Goal: Transaction & Acquisition: Purchase product/service

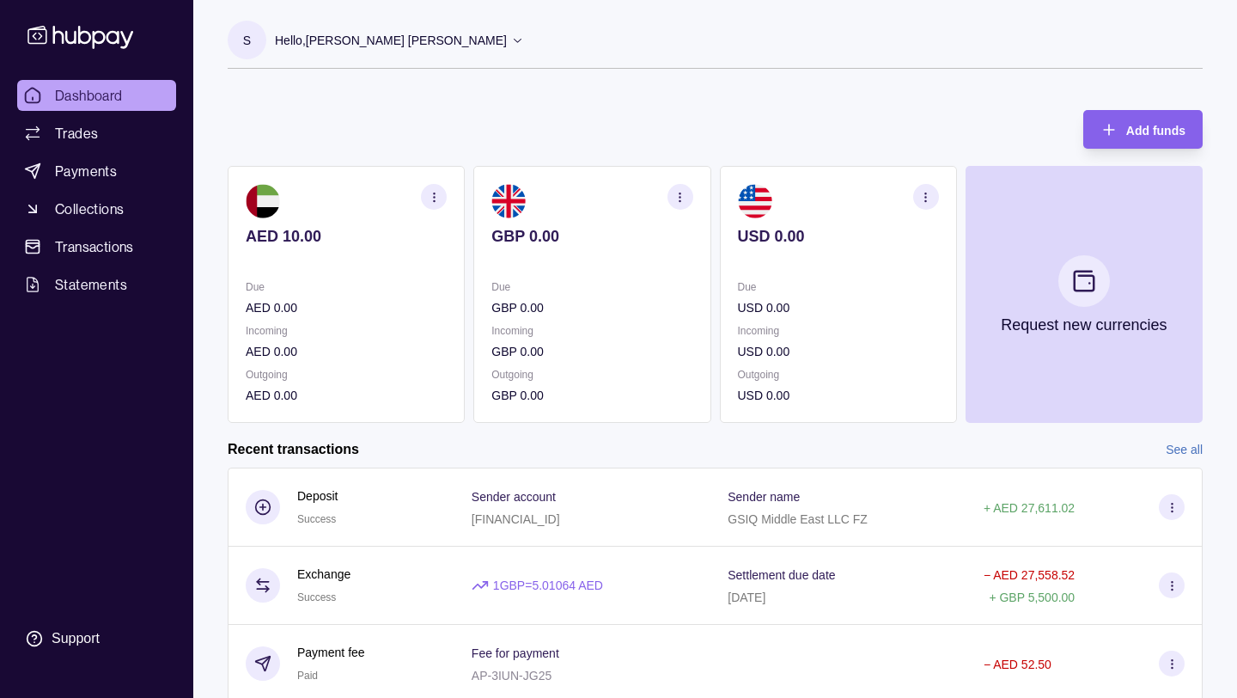
click at [439, 45] on p "Hello, [PERSON_NAME] [PERSON_NAME]" at bounding box center [391, 40] width 232 height 19
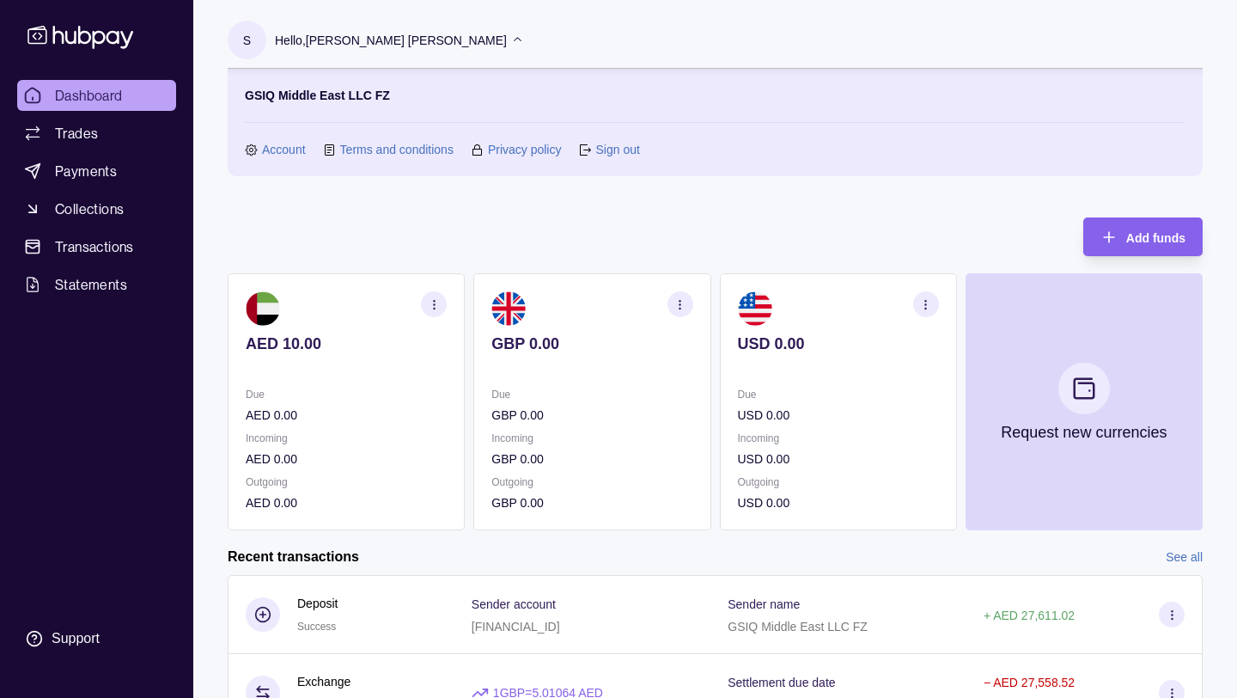
click at [274, 149] on link "Account" at bounding box center [284, 149] width 44 height 19
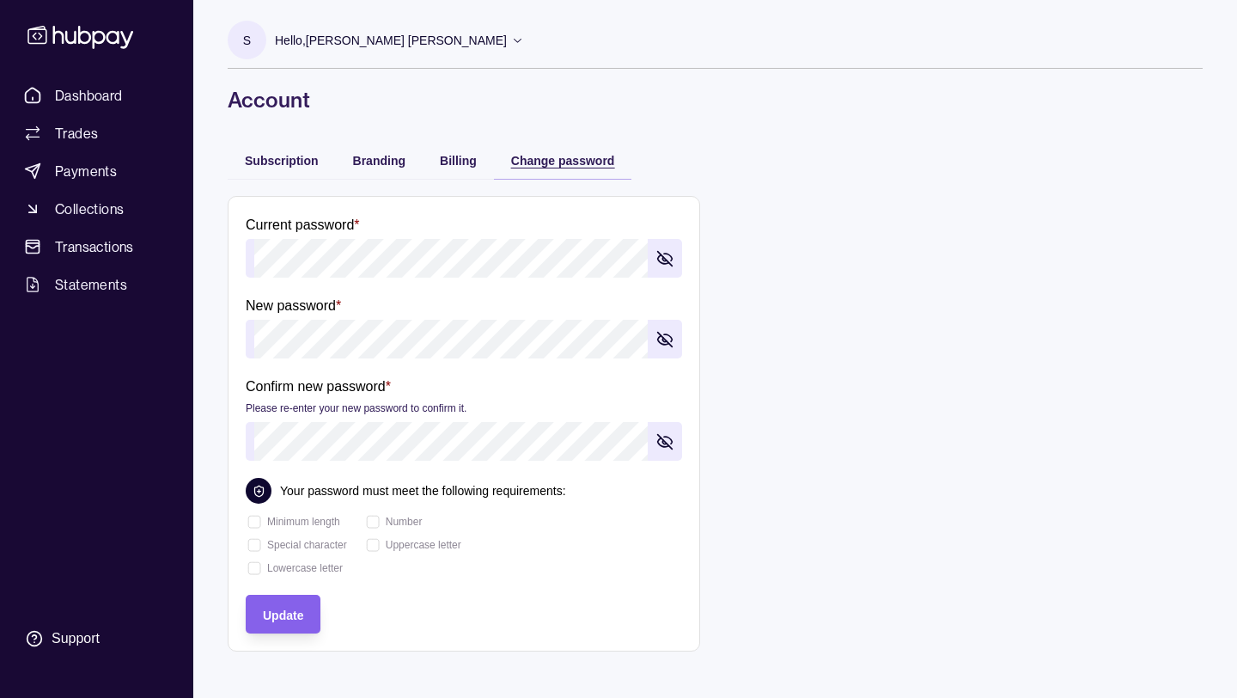
click at [596, 167] on div "Change password" at bounding box center [563, 160] width 104 height 21
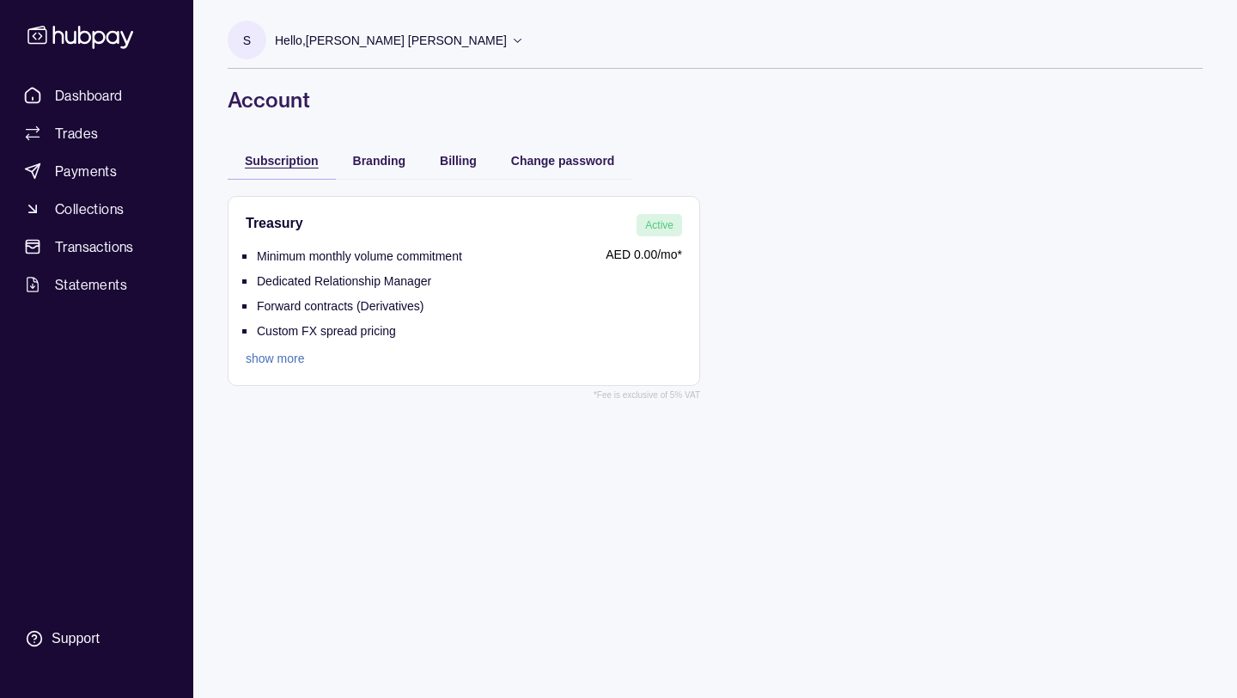
click at [276, 159] on span "Subscription" at bounding box center [282, 161] width 74 height 14
click at [295, 156] on span "Subscription" at bounding box center [282, 161] width 74 height 14
click at [511, 35] on icon at bounding box center [517, 40] width 13 height 13
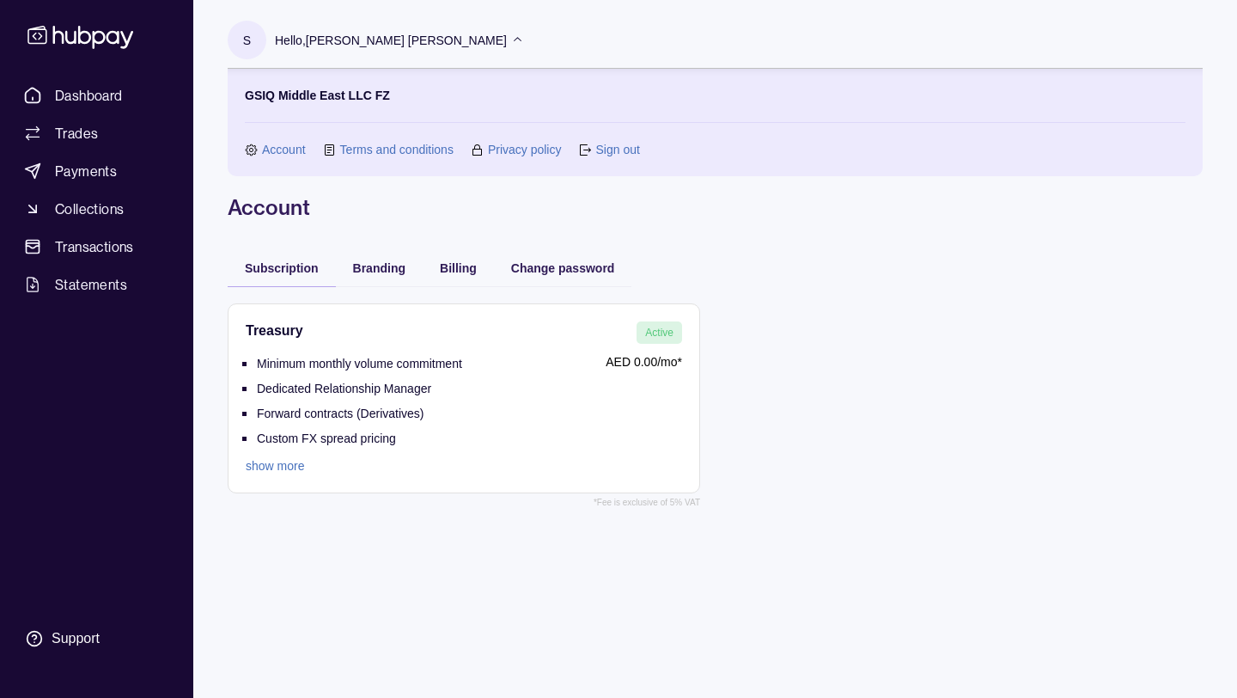
click at [511, 34] on icon at bounding box center [517, 40] width 13 height 13
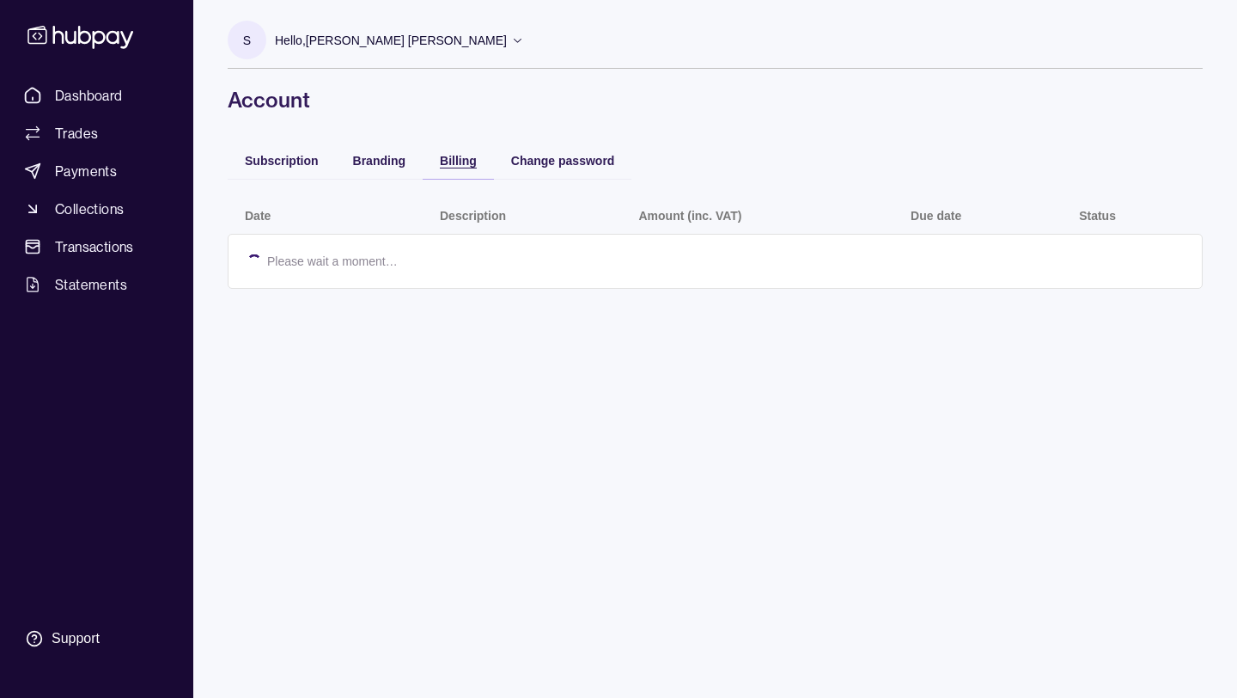
click at [470, 161] on span "Billing" at bounding box center [458, 161] width 37 height 14
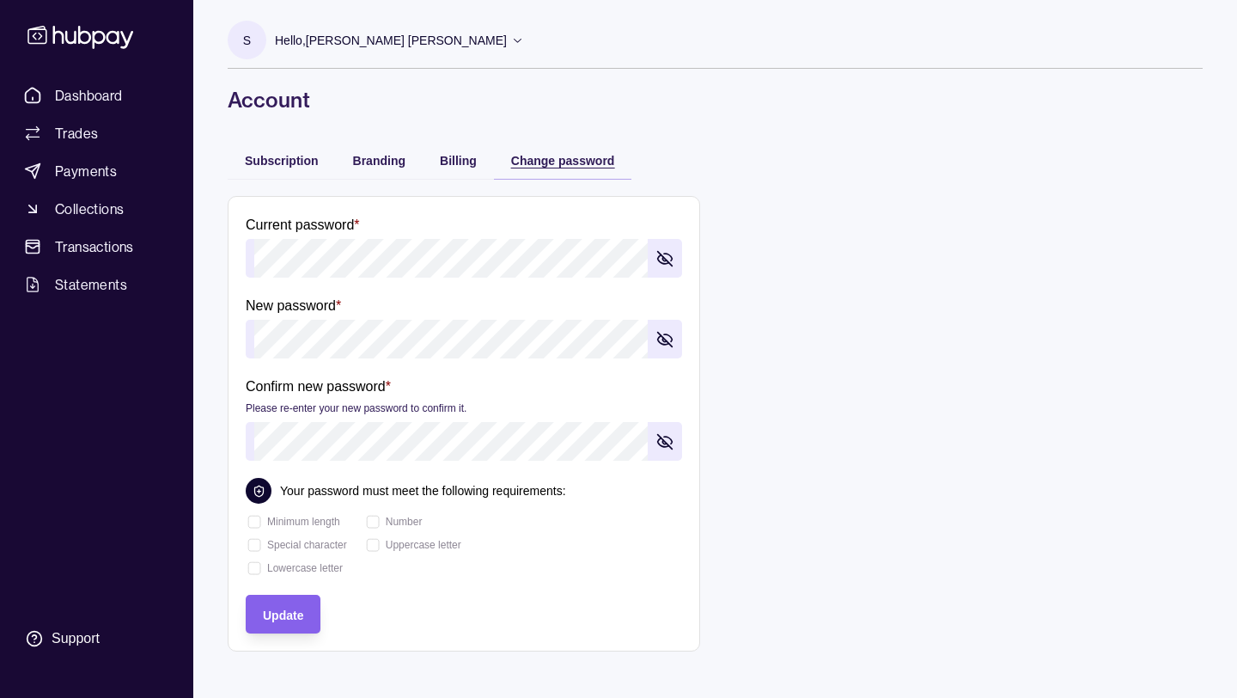
click at [566, 161] on span "Change password" at bounding box center [563, 161] width 104 height 14
click at [365, 168] on div "Branding" at bounding box center [379, 160] width 52 height 21
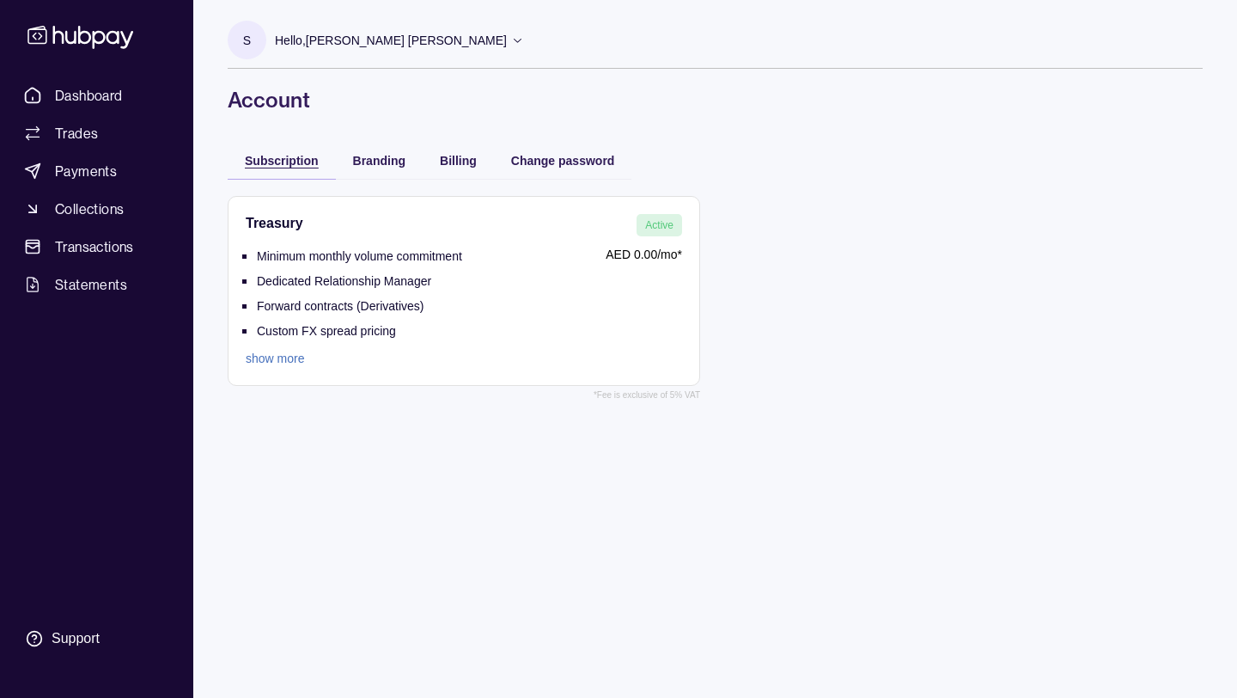
click at [291, 167] on div "Subscription" at bounding box center [282, 160] width 74 height 21
click at [241, 41] on section "S" at bounding box center [247, 40] width 39 height 39
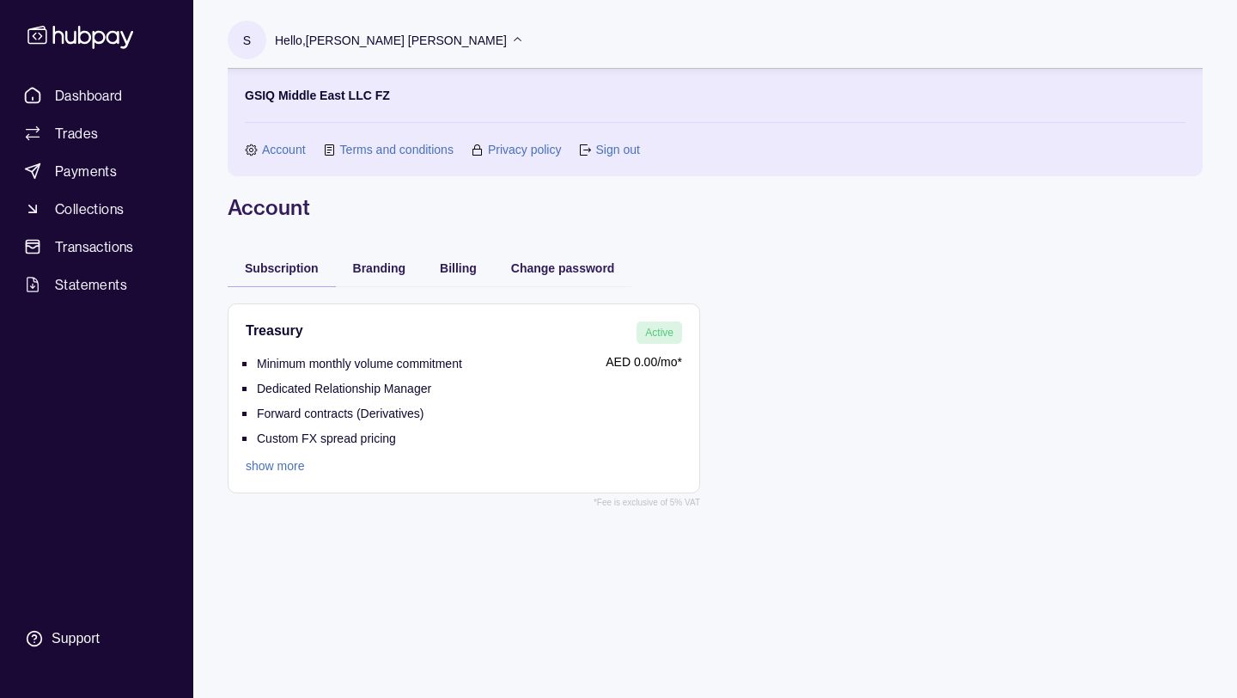
click at [267, 464] on link "show more" at bounding box center [354, 465] width 217 height 19
click at [431, 41] on p "Hello, [PERSON_NAME] [PERSON_NAME]" at bounding box center [391, 40] width 232 height 19
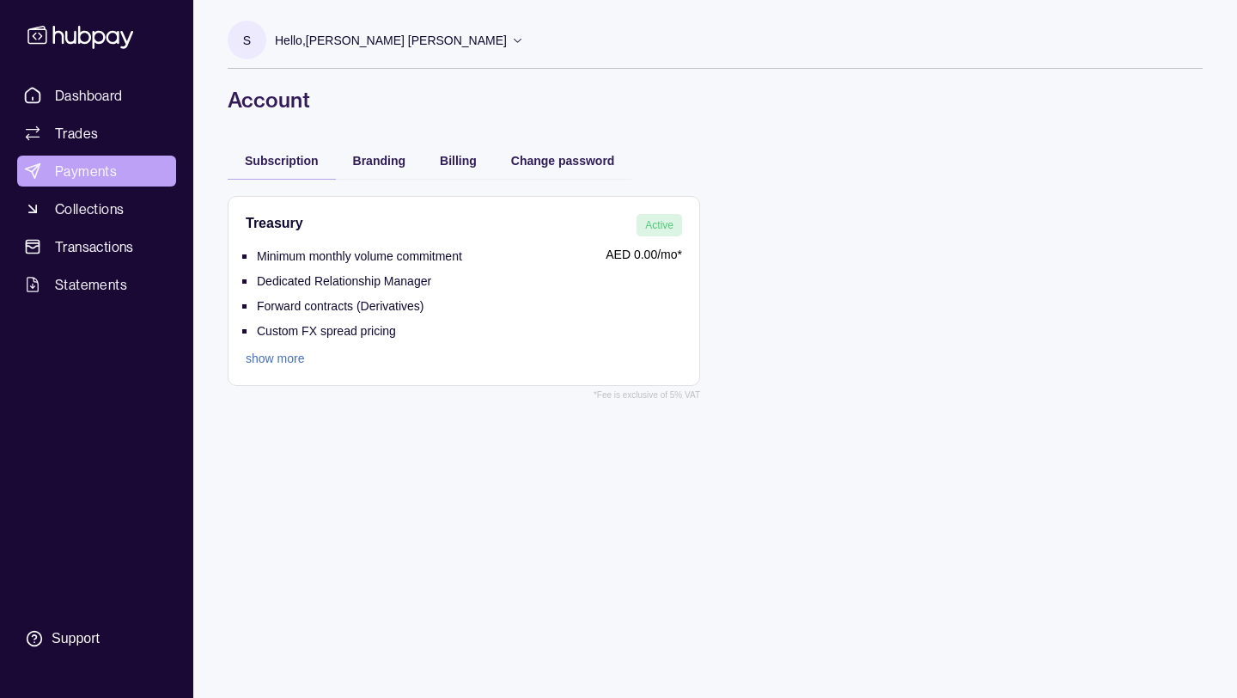
click at [83, 184] on link "Payments" at bounding box center [96, 171] width 159 height 31
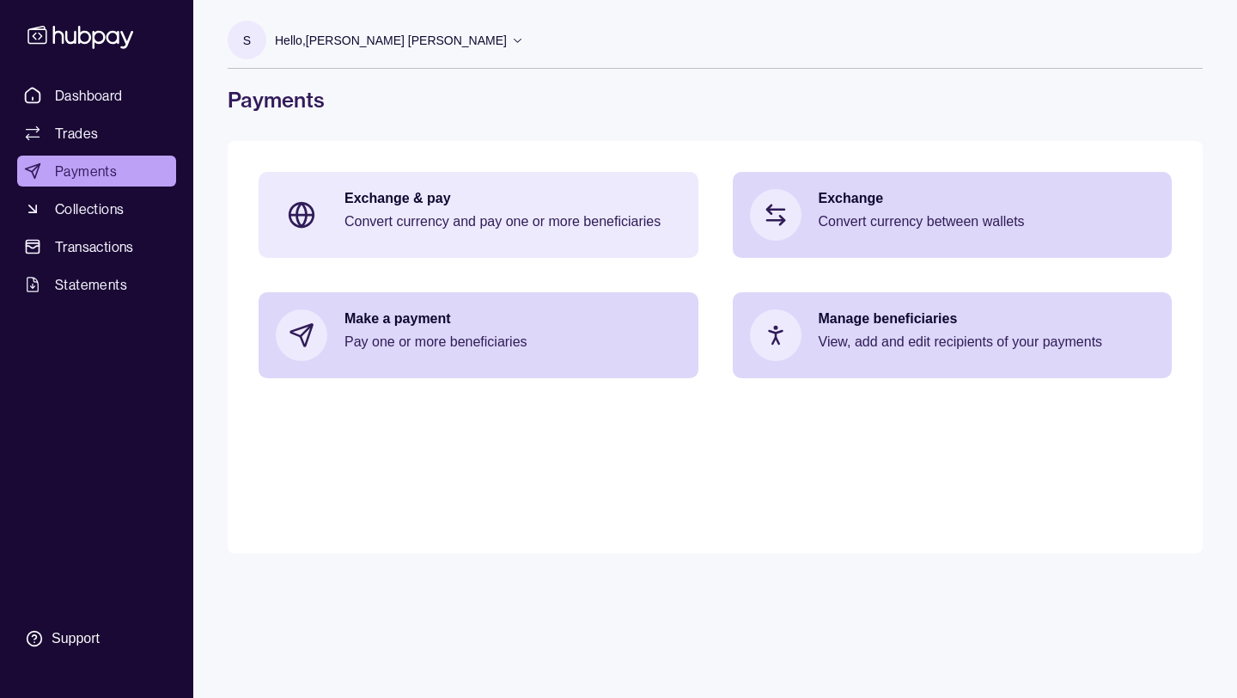
click at [366, 209] on div "Exchange & pay Convert currency and pay one or more beneficiaries" at bounding box center [513, 215] width 337 height 52
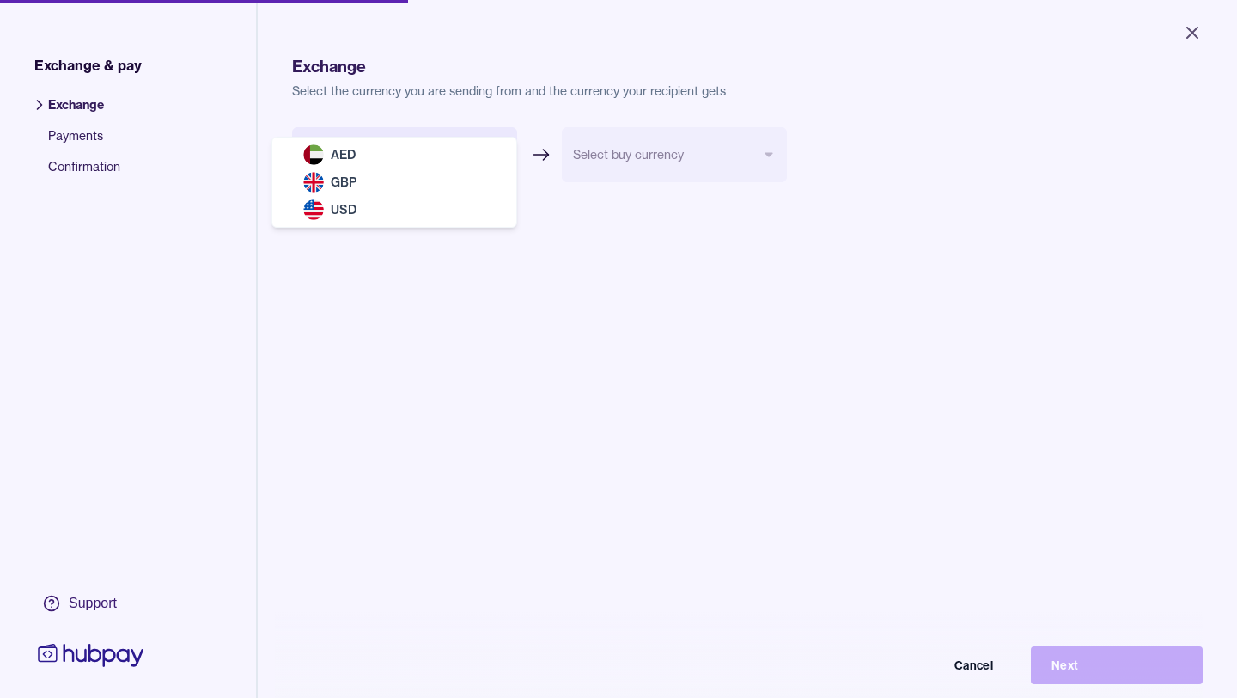
click at [394, 167] on body "Close Exchange & pay Exchange Payments Confirmation Support Exchange Select the…" at bounding box center [618, 349] width 1237 height 698
click at [382, 131] on html "Close Exchange & pay Exchange Payments Confirmation Support Exchange Select the…" at bounding box center [618, 349] width 1237 height 698
click at [380, 166] on body "Close Exchange & pay Exchange Payments Confirmation Support Exchange Select the…" at bounding box center [618, 349] width 1237 height 698
select select "***"
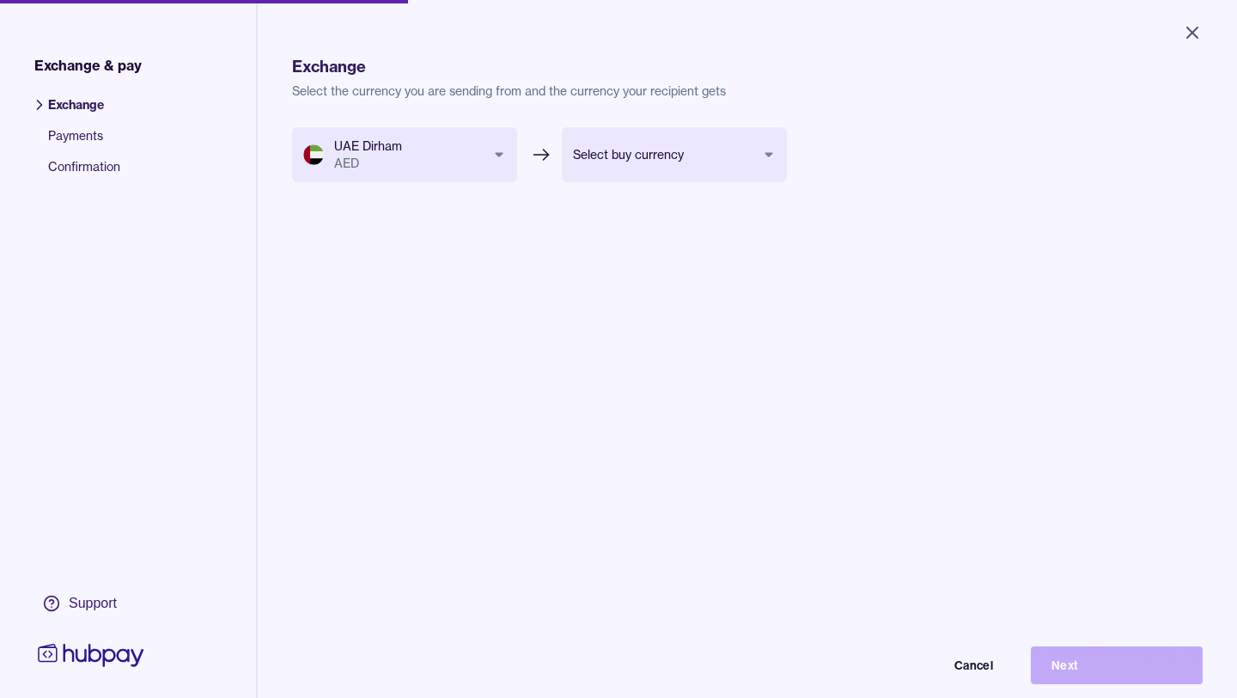
click at [697, 156] on body "Close Exchange & pay Exchange Payments Confirmation Support Exchange Select the…" at bounding box center [618, 349] width 1237 height 698
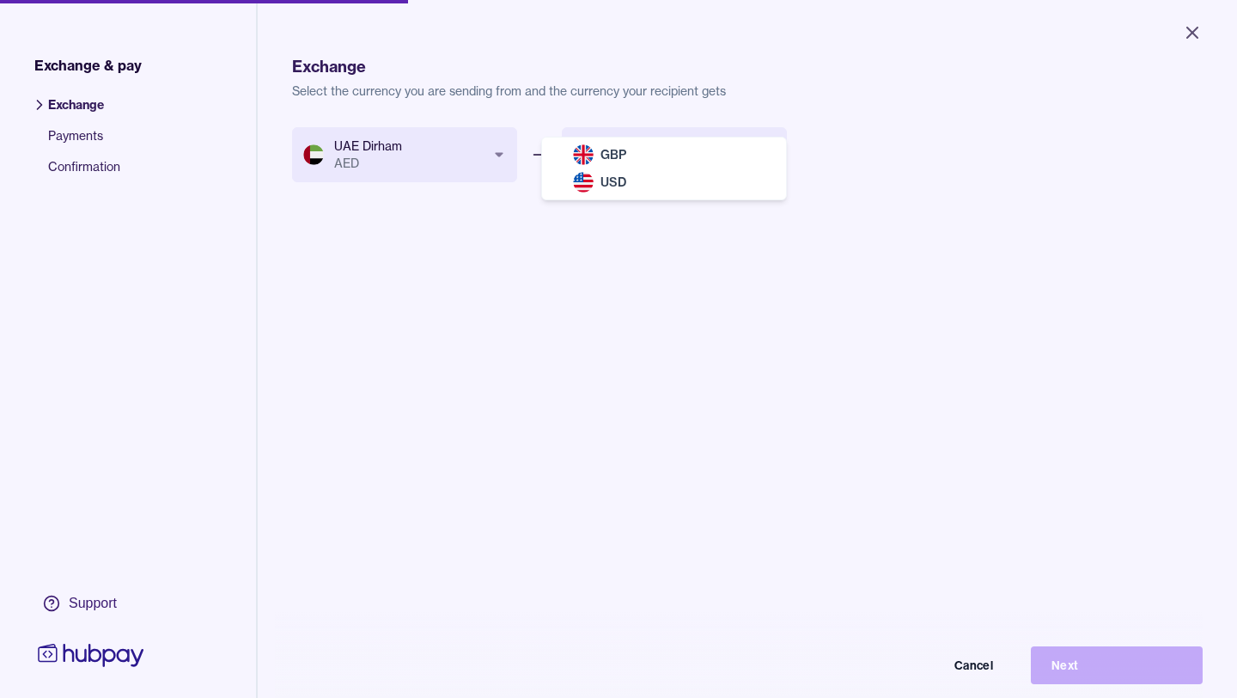
select select "***"
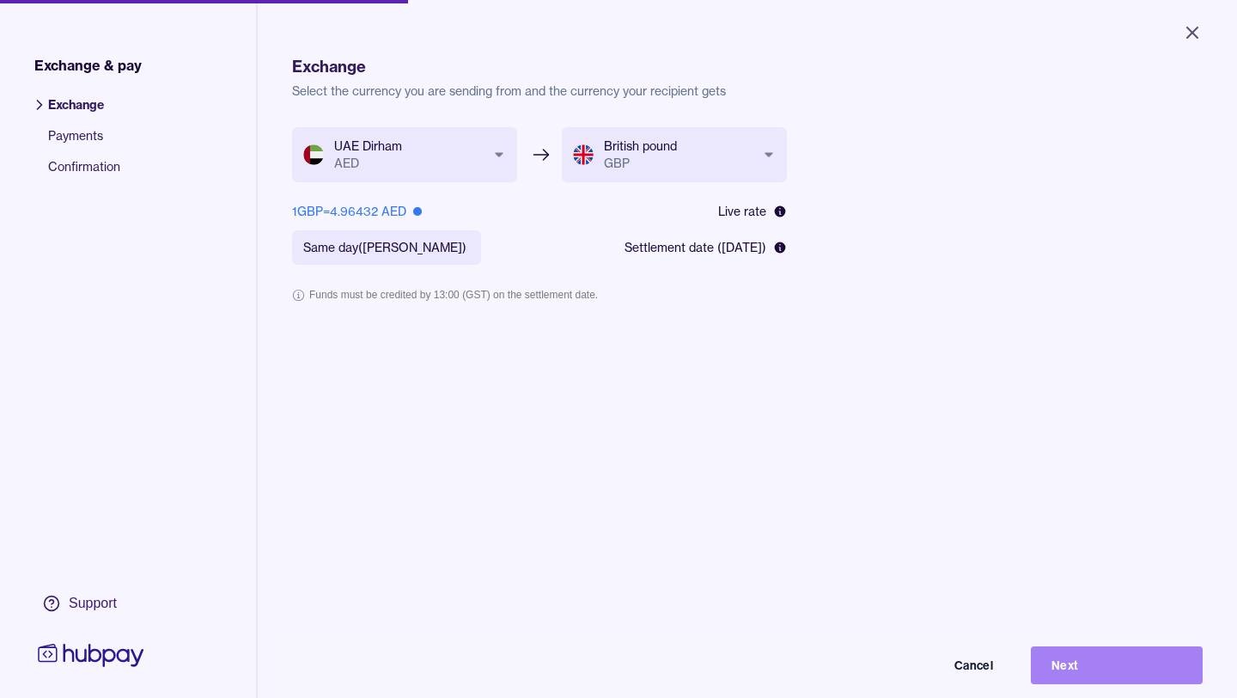
click at [1114, 677] on button "Next" at bounding box center [1117, 665] width 172 height 38
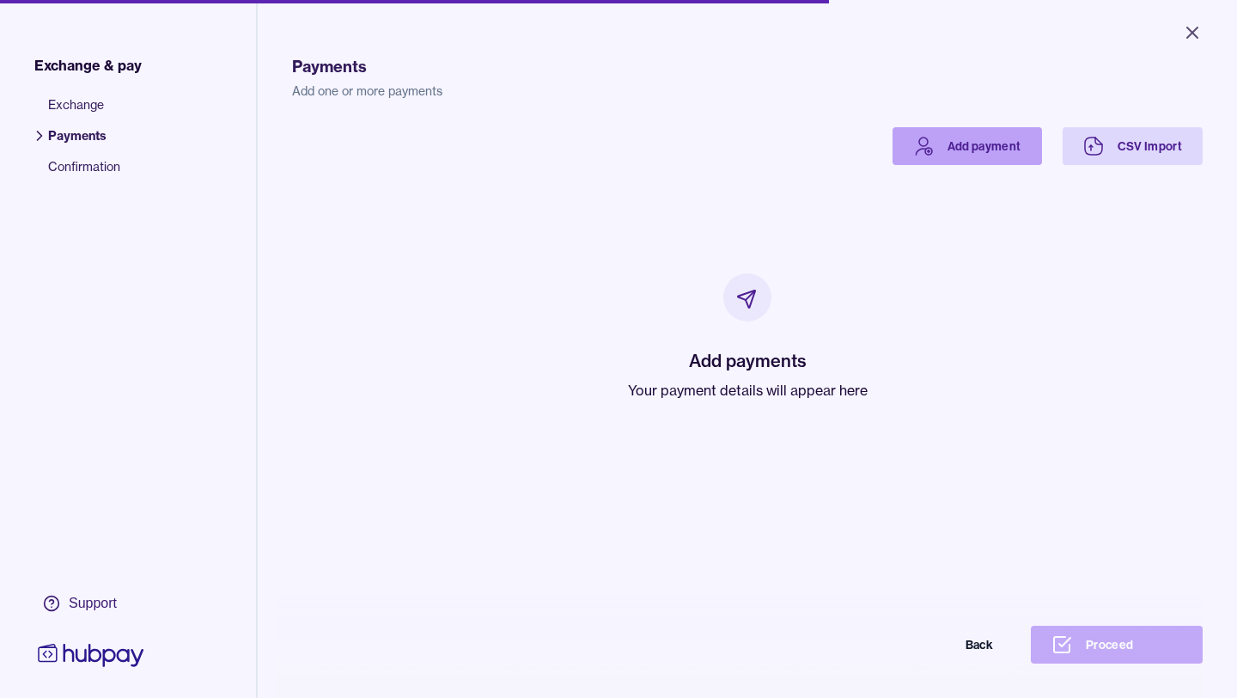
click at [963, 143] on link "Add payment" at bounding box center [968, 146] width 150 height 38
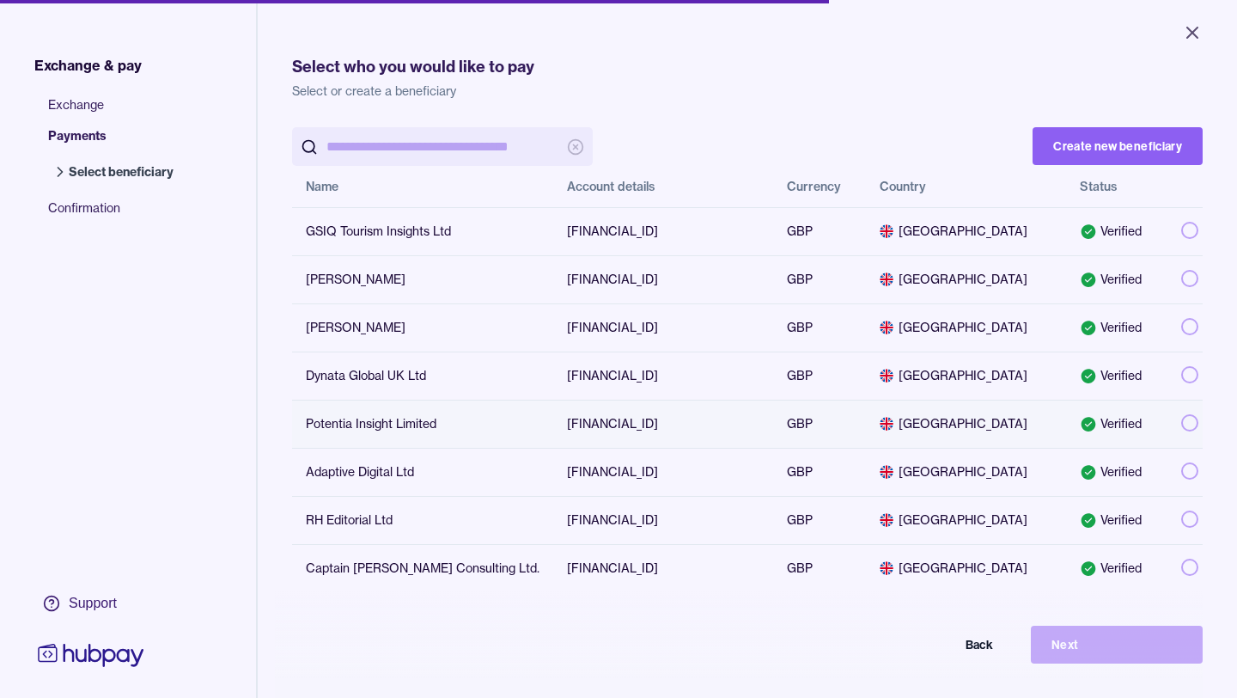
click at [1182, 425] on button "button" at bounding box center [1190, 422] width 17 height 17
click at [1093, 638] on button "Next" at bounding box center [1117, 645] width 172 height 38
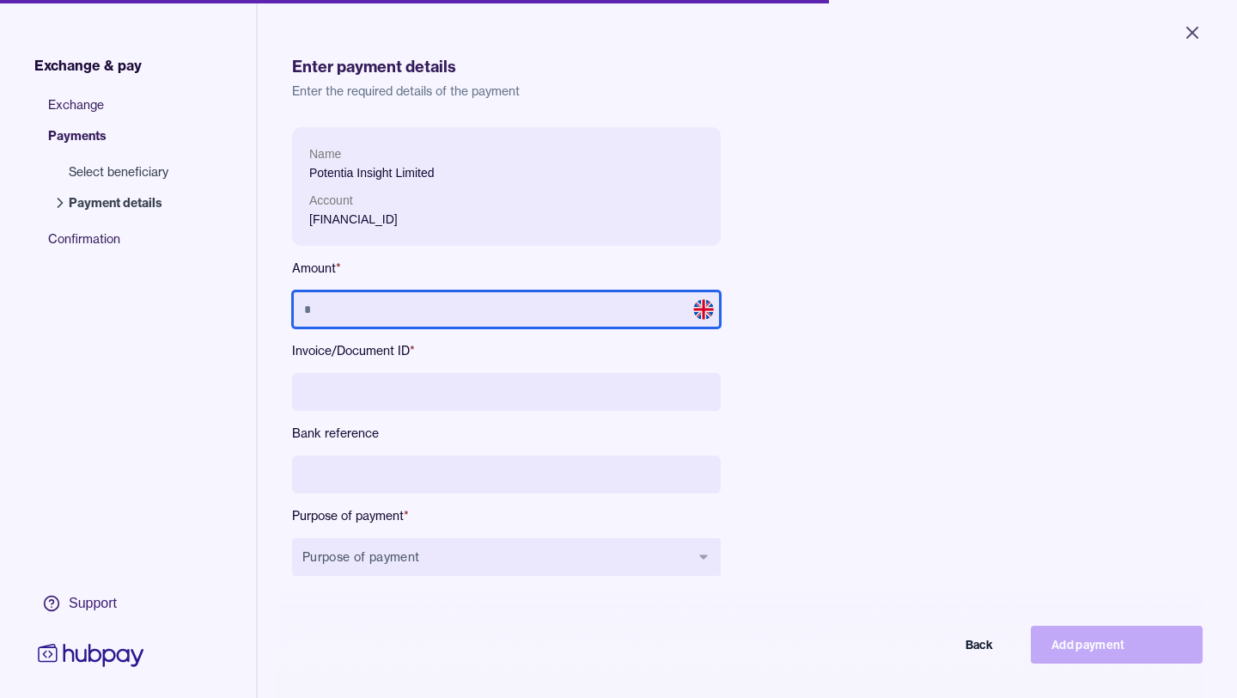
click at [403, 324] on input "text" at bounding box center [506, 309] width 429 height 38
type input "******"
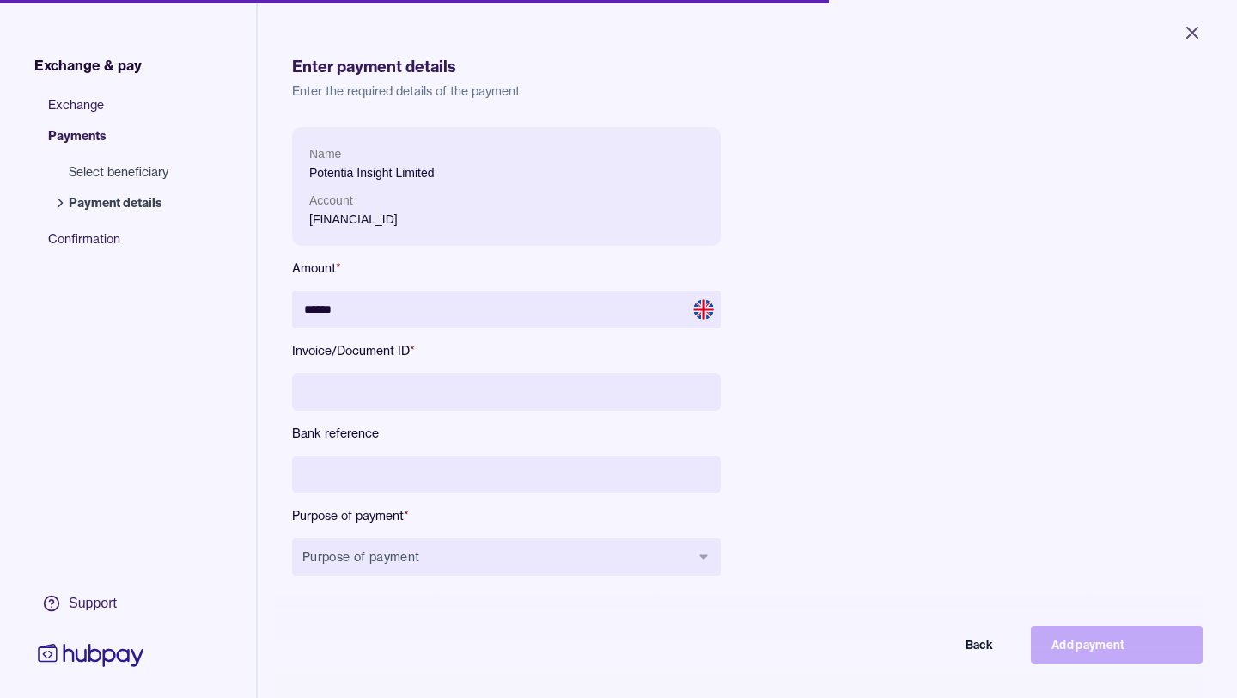
click at [366, 399] on input at bounding box center [506, 392] width 429 height 38
type input "****"
click at [335, 473] on input at bounding box center [506, 474] width 429 height 38
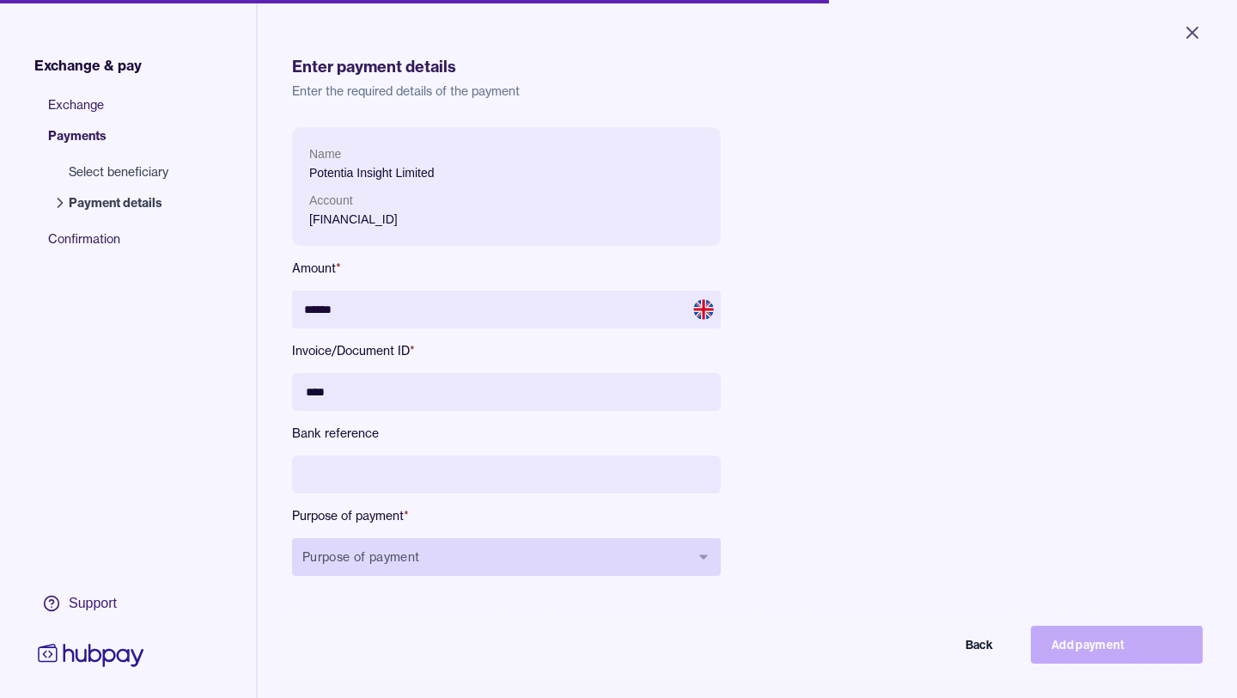
click at [503, 545] on button "Purpose of payment" at bounding box center [506, 557] width 429 height 38
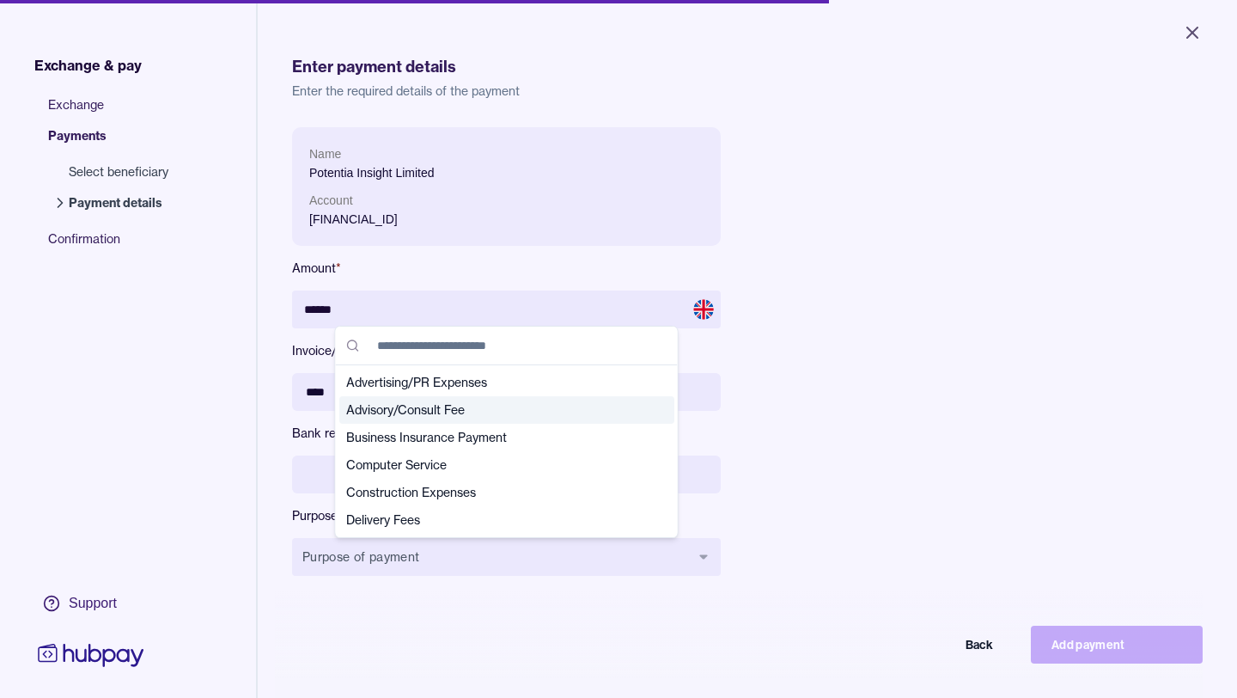
click at [434, 409] on span "Advisory/Consult Fee" at bounding box center [496, 409] width 301 height 17
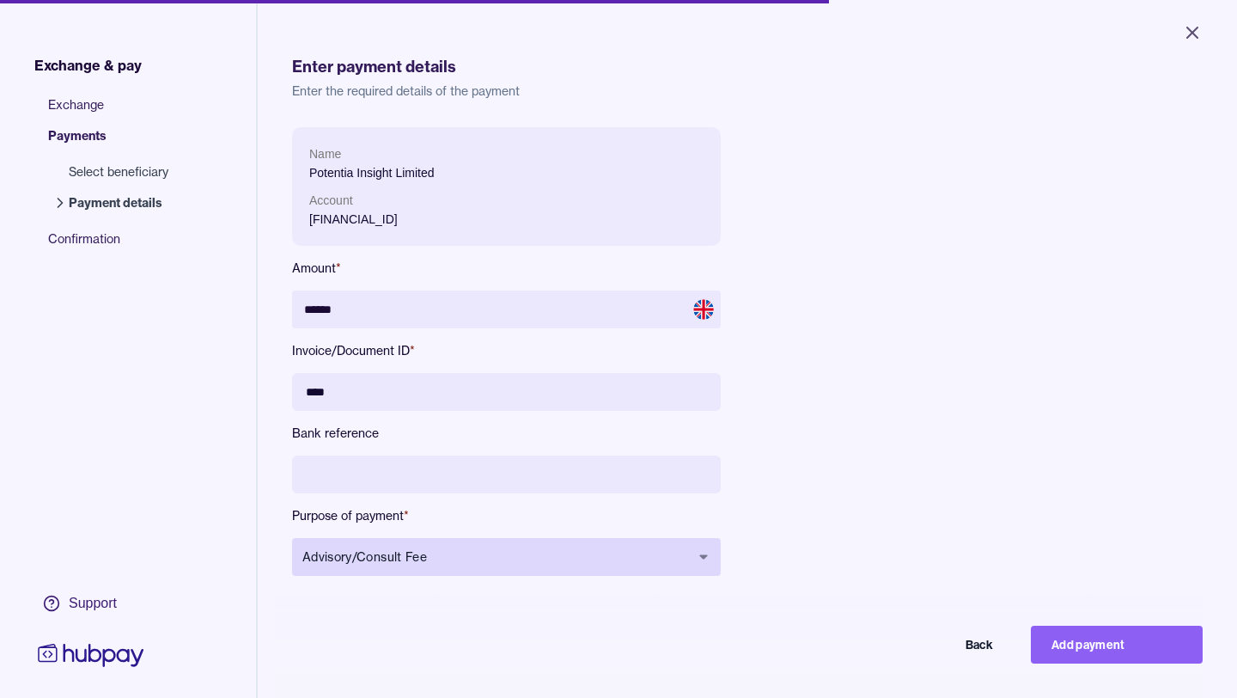
click at [583, 552] on span "Advisory/Consult Fee" at bounding box center [496, 556] width 388 height 17
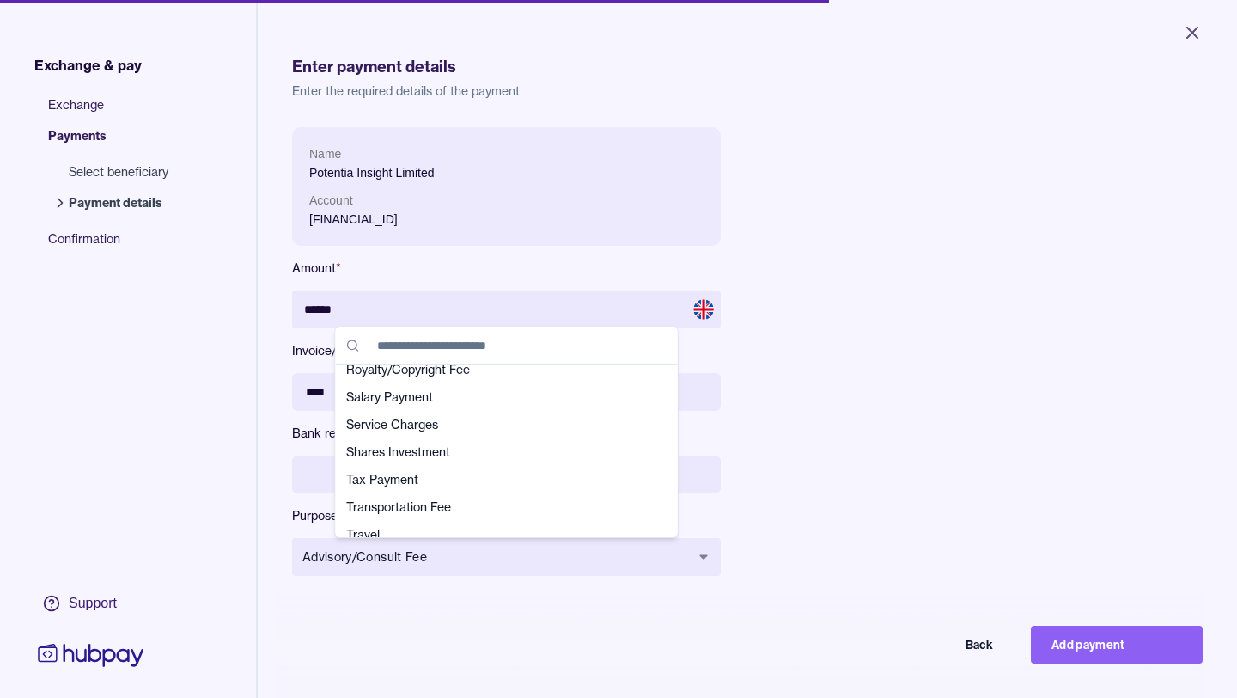
scroll to position [605, 0]
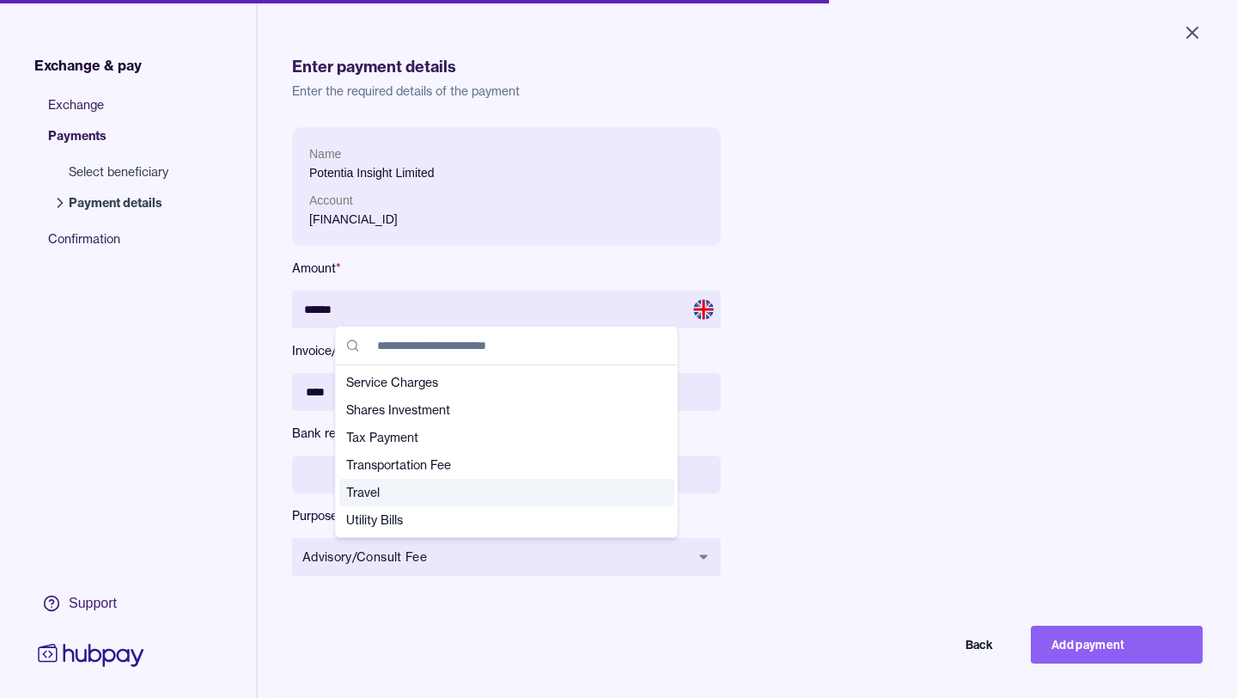
click at [844, 517] on div "Name Potentia Insight Limited Account [FINANCIAL_ID] Amount * ****** Invoice/Do…" at bounding box center [677, 365] width 770 height 476
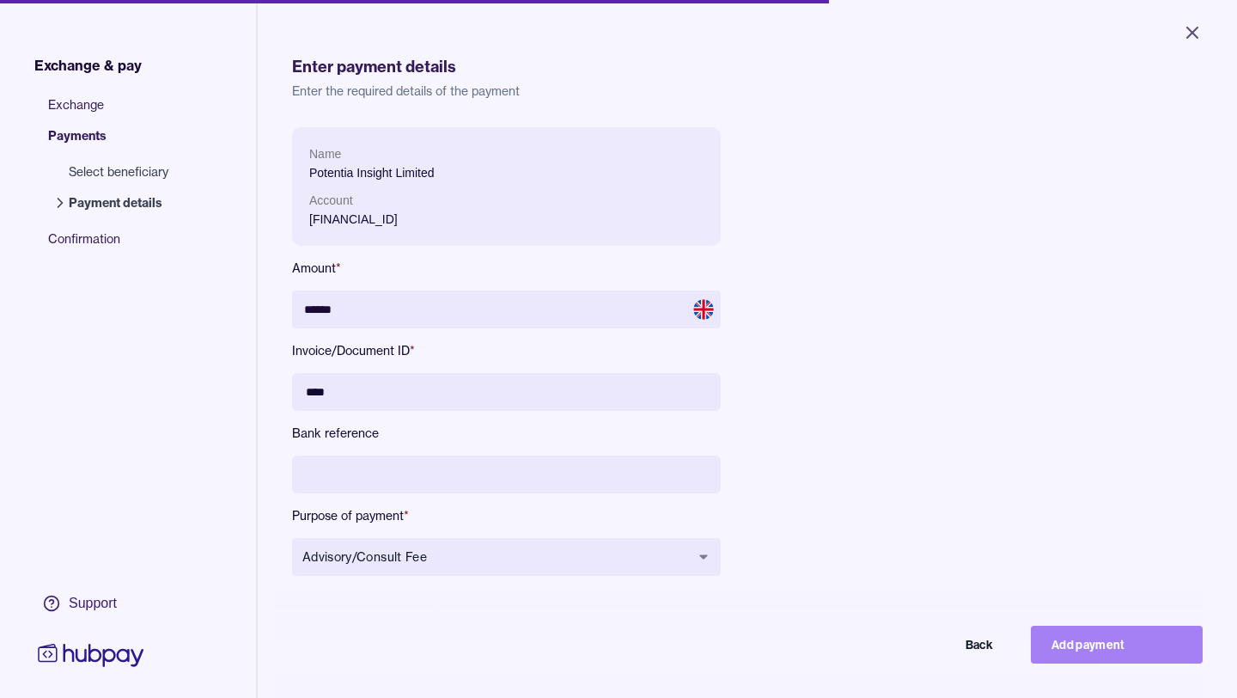
click at [1090, 634] on button "Add payment" at bounding box center [1117, 645] width 172 height 38
type input "*****"
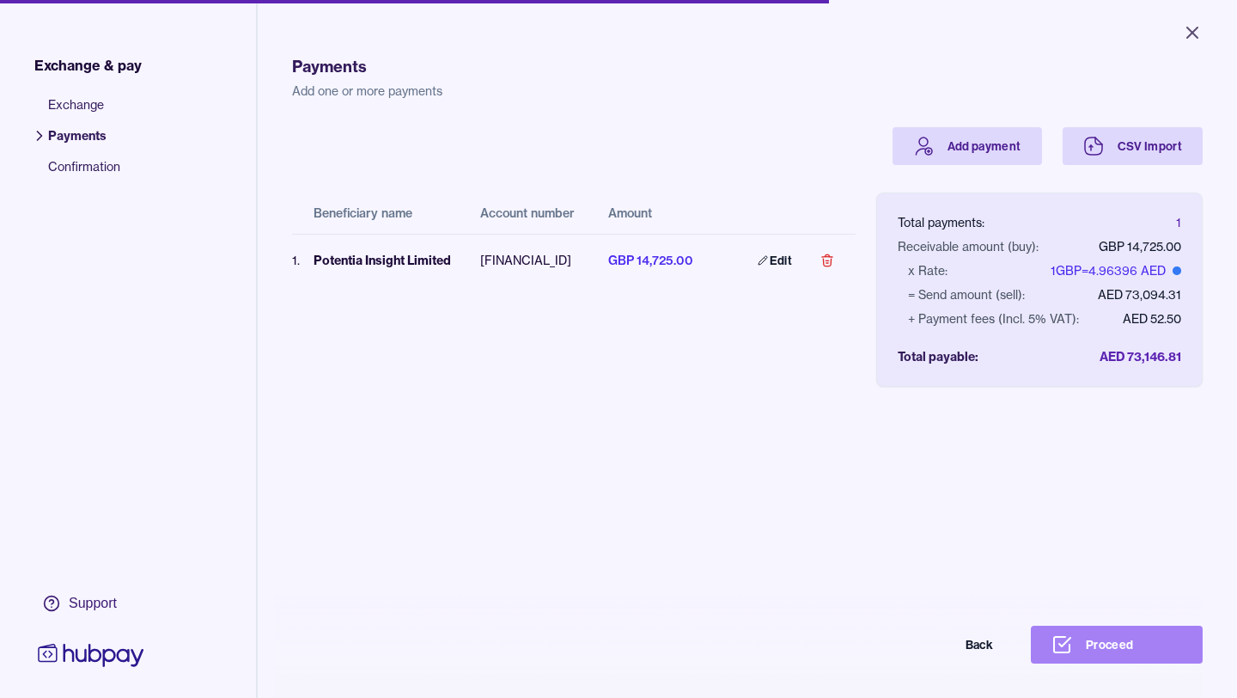
click at [1109, 658] on button "Proceed" at bounding box center [1117, 645] width 172 height 38
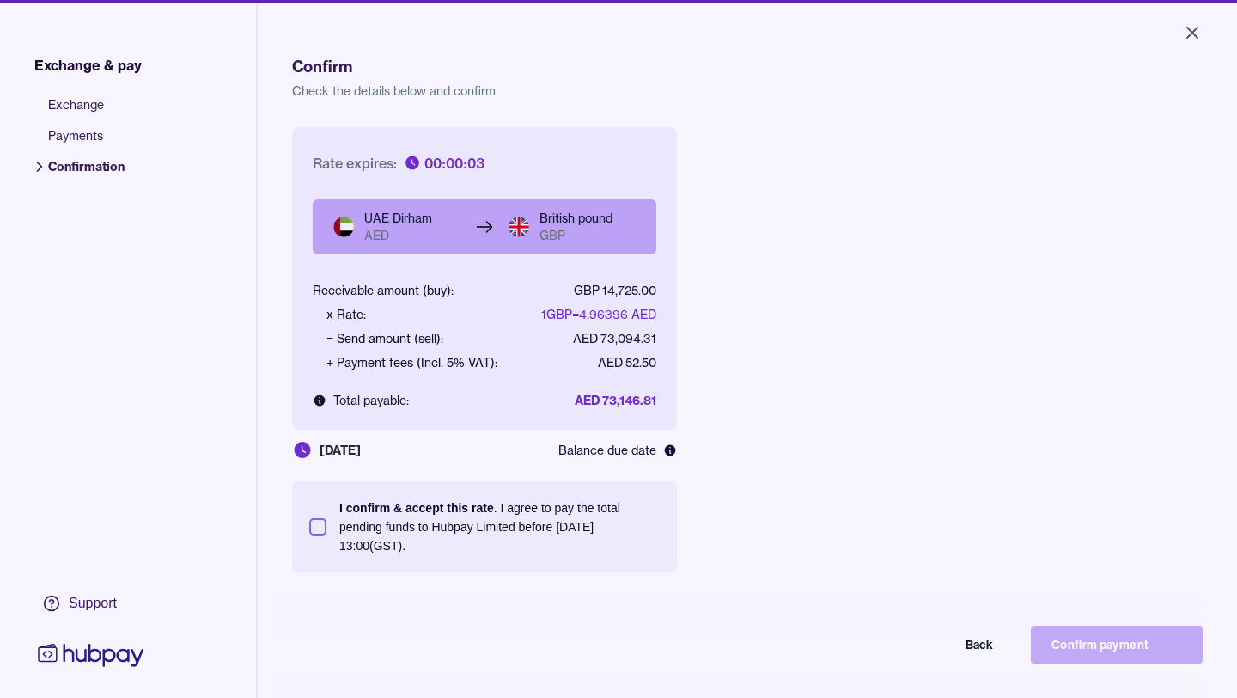
click at [316, 527] on button "I confirm & accept this rate . I agree to pay the total pending funds to Hubpay…" at bounding box center [317, 526] width 17 height 17
click at [1087, 651] on button "Confirm payment" at bounding box center [1117, 645] width 172 height 38
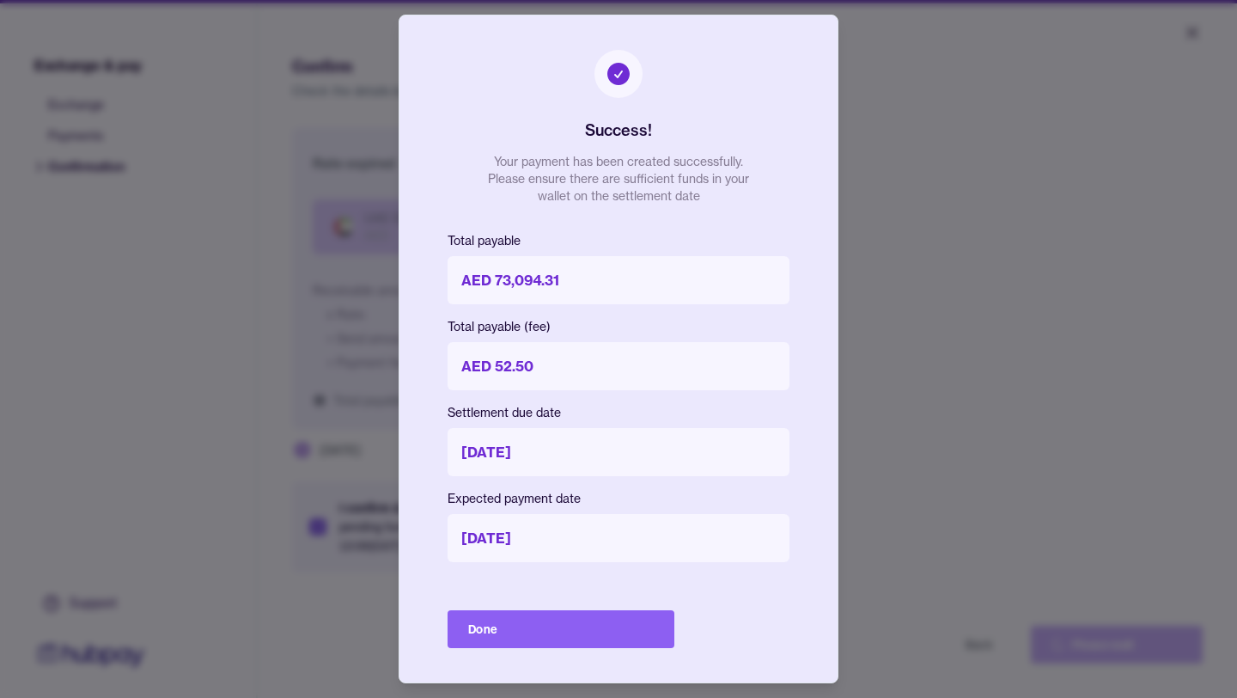
click at [521, 649] on div "Success! Your payment has been created successfully. Please ensure there are su…" at bounding box center [619, 349] width 440 height 669
click at [521, 638] on button "Done" at bounding box center [561, 629] width 227 height 38
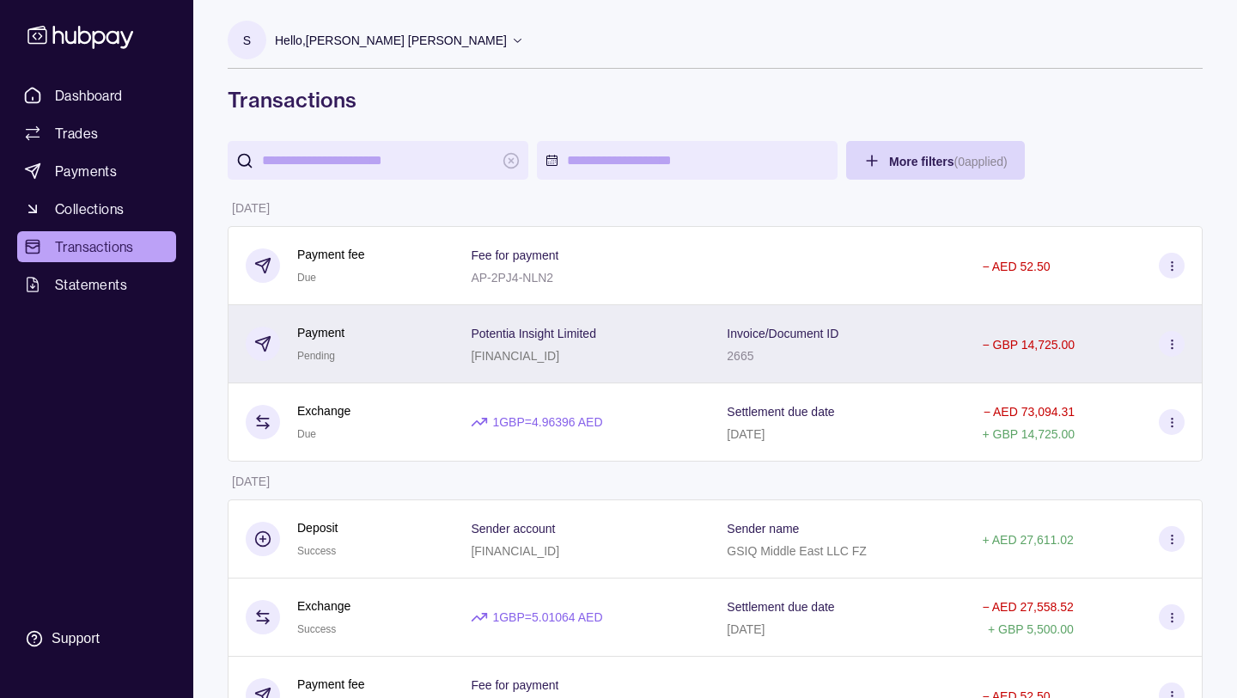
click at [965, 349] on div "Invoice/Document ID 2665" at bounding box center [837, 344] width 255 height 78
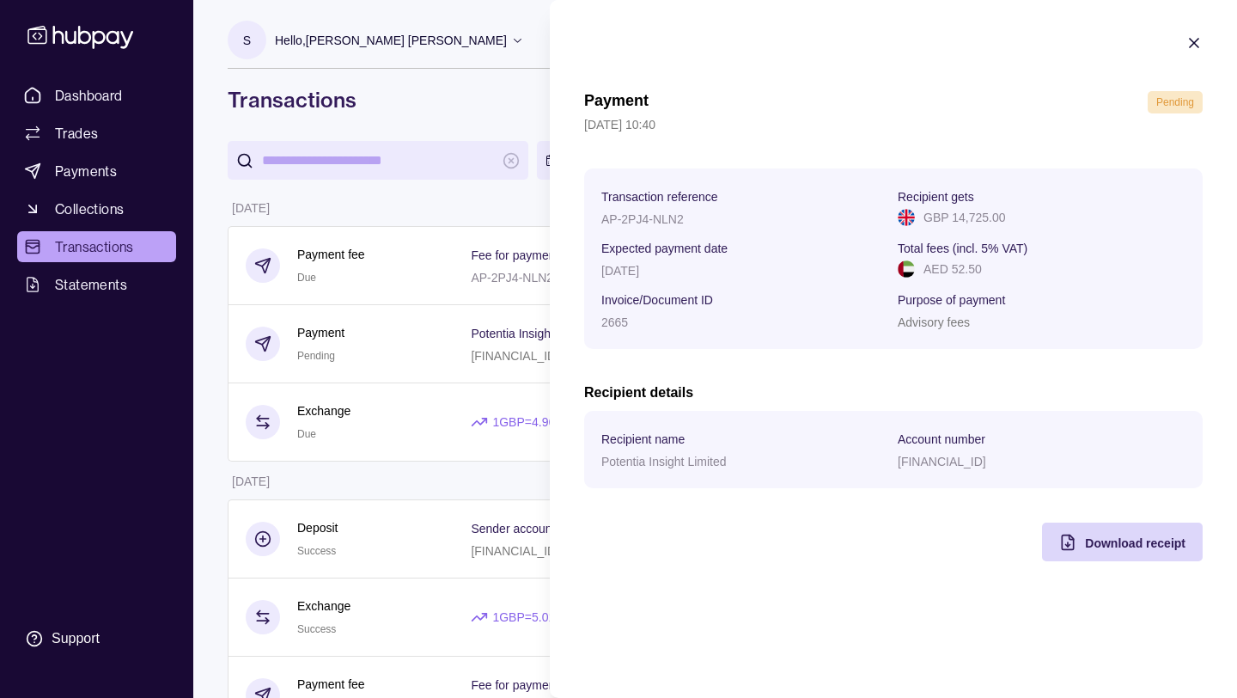
click at [1200, 37] on icon "button" at bounding box center [1194, 42] width 17 height 17
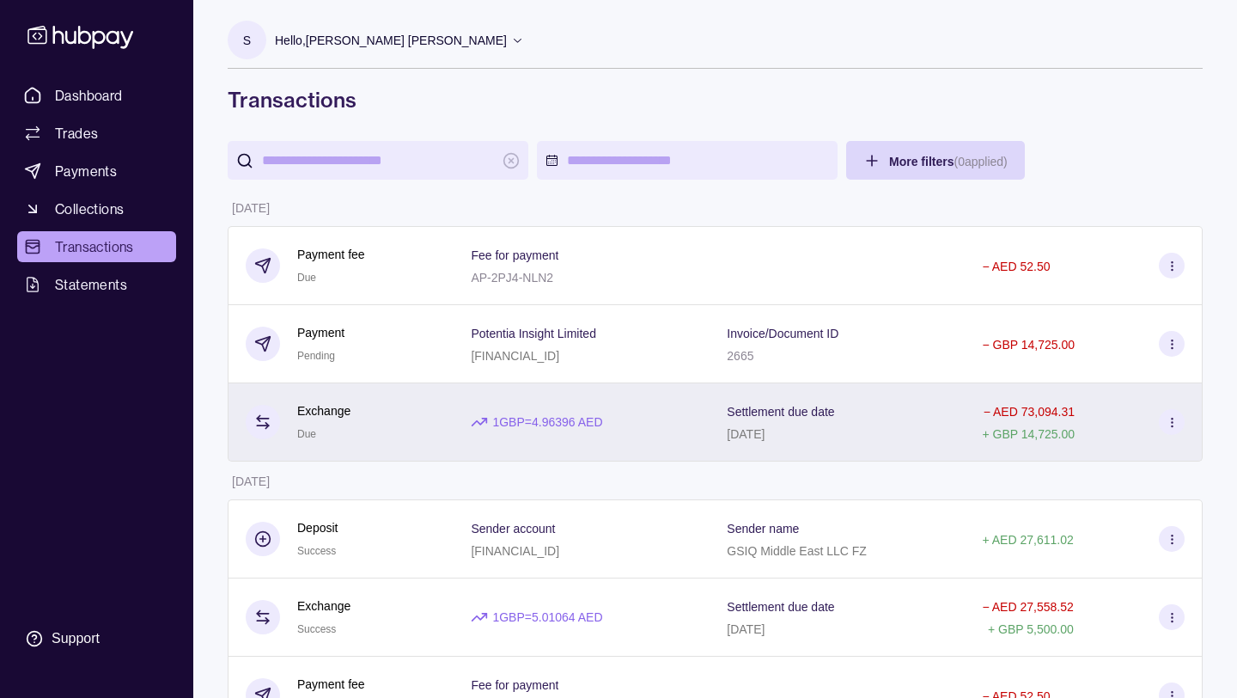
click at [1104, 423] on div "− AED 73,094.31 + GBP 14,725.00" at bounding box center [1083, 421] width 203 height 43
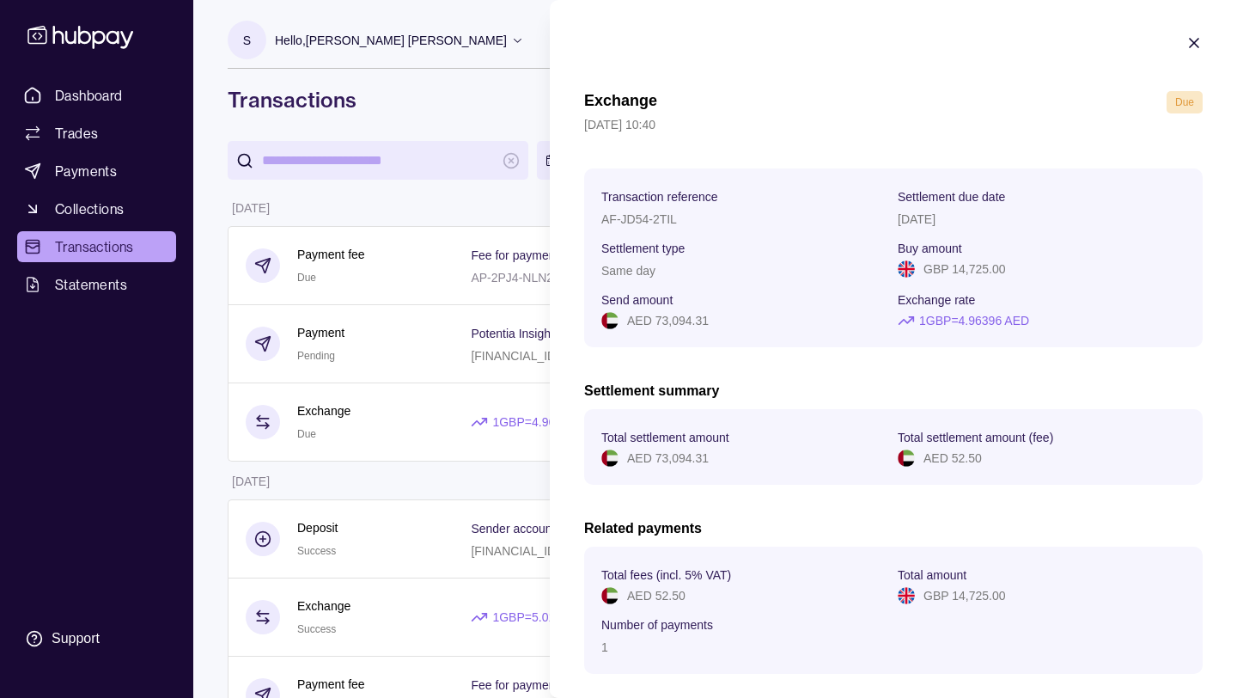
click at [1190, 40] on icon "button" at bounding box center [1194, 42] width 17 height 17
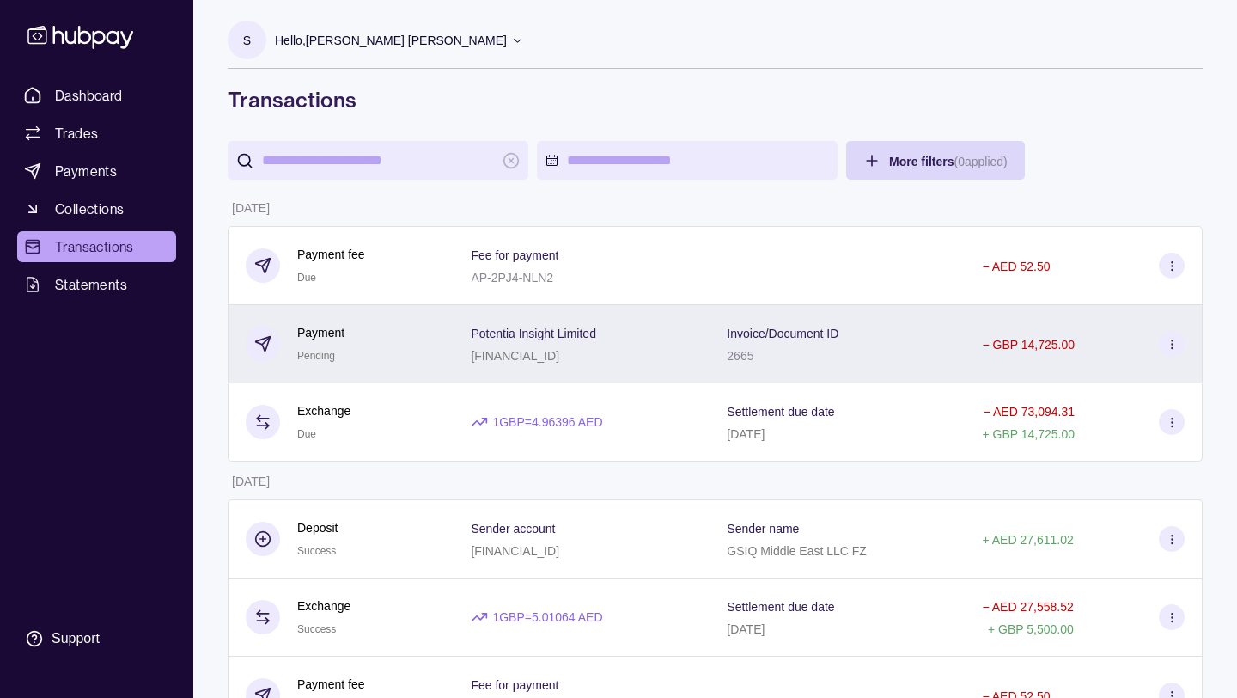
click at [484, 354] on p "[FINANCIAL_ID]" at bounding box center [515, 356] width 89 height 14
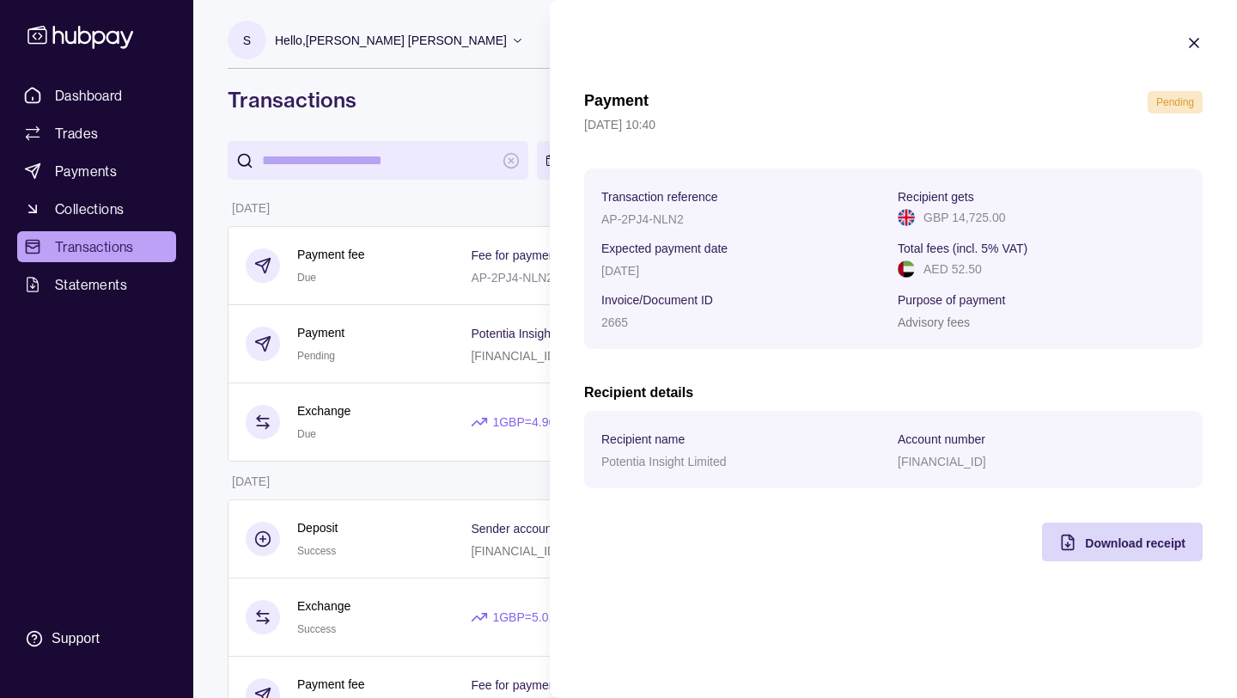
click at [1185, 46] on section "Payment Pending [DATE] 10:40 Transaction reference AP-2PJ4-NLN2 Recipient gets …" at bounding box center [893, 298] width 687 height 596
click at [1199, 48] on icon "button" at bounding box center [1194, 42] width 17 height 17
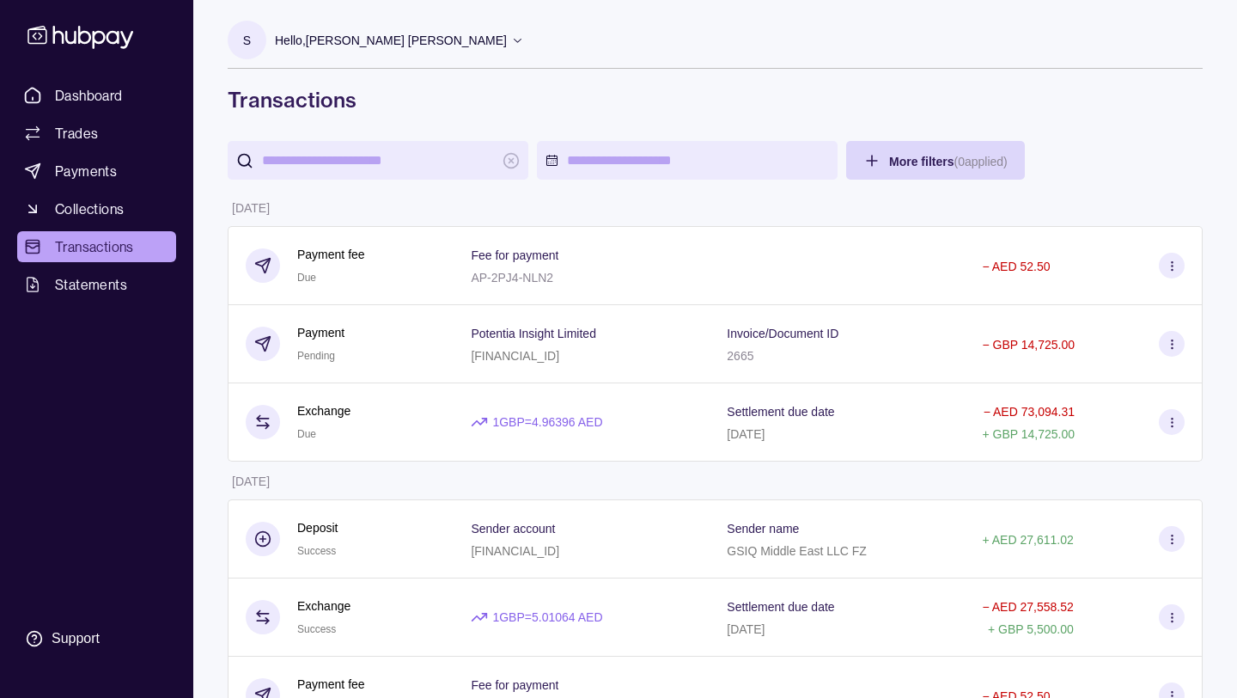
click at [1170, 422] on icon at bounding box center [1172, 422] width 13 height 13
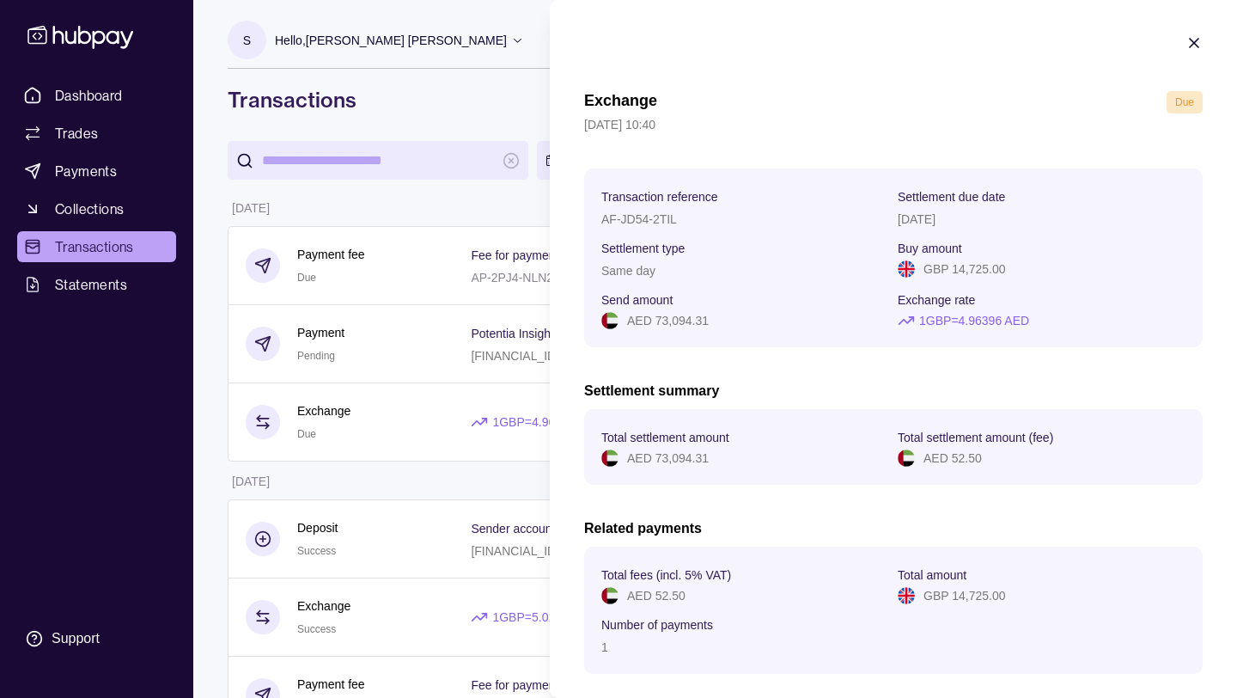
click at [1198, 53] on div at bounding box center [1194, 45] width 17 height 22
click at [1194, 39] on icon "button" at bounding box center [1194, 42] width 17 height 17
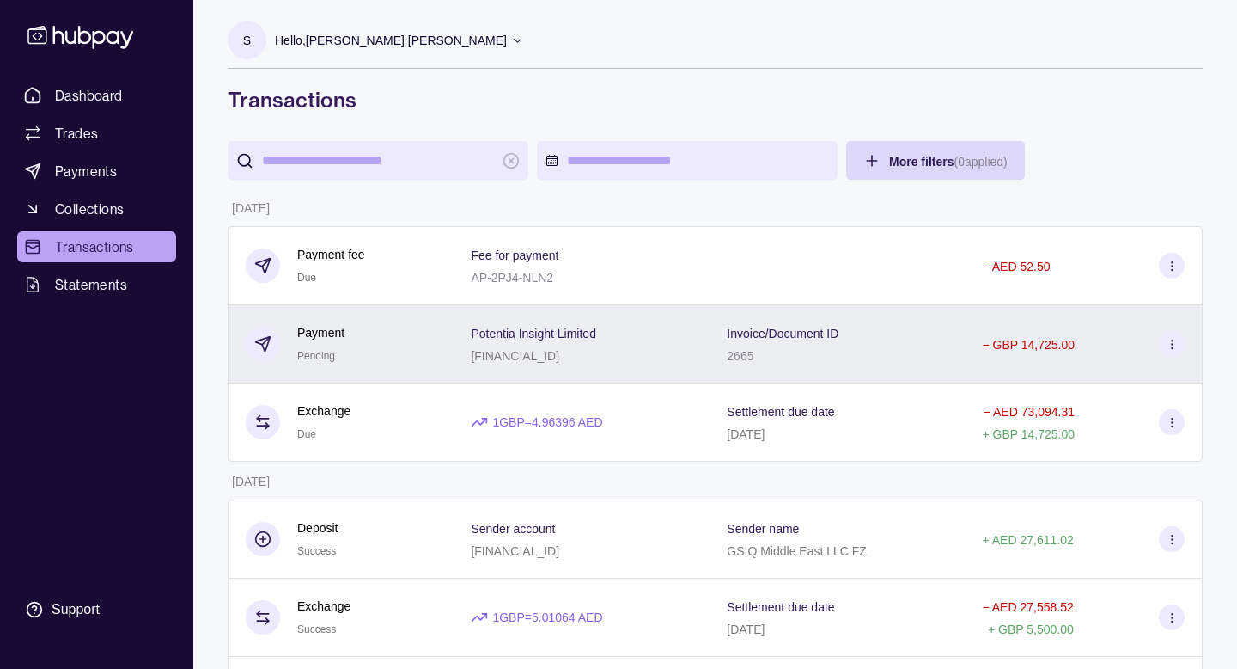
click at [1170, 350] on icon at bounding box center [1172, 344] width 13 height 13
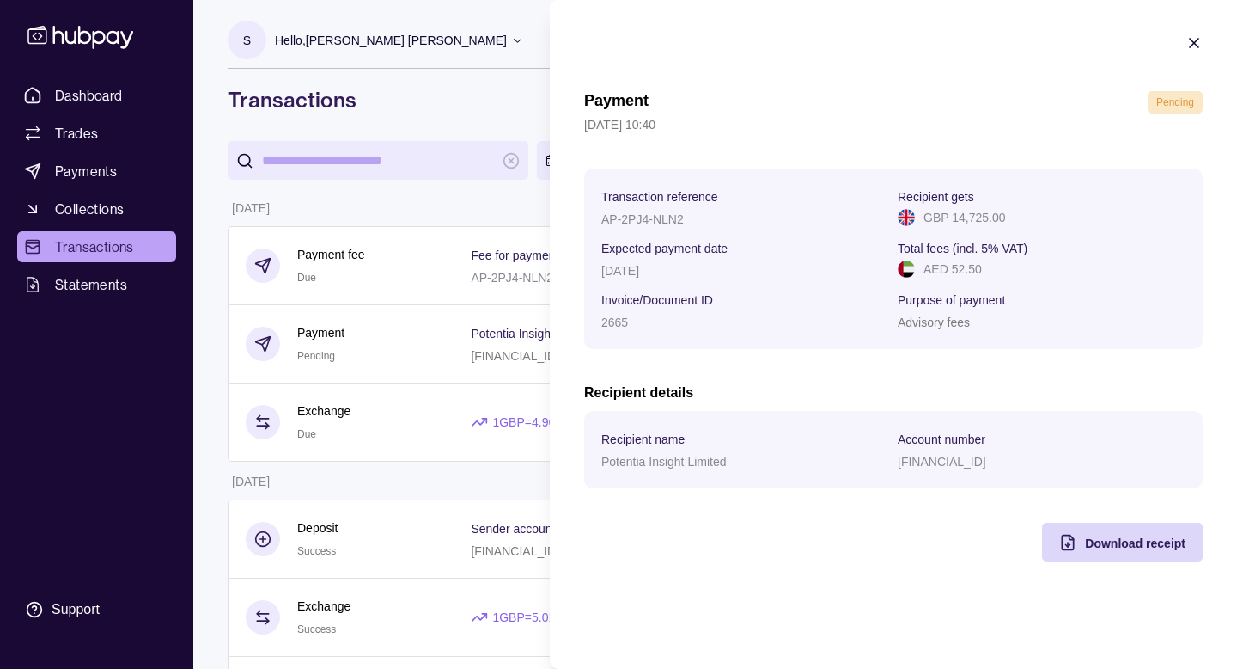
click at [1194, 39] on icon "button" at bounding box center [1194, 42] width 17 height 17
